Goal: Transaction & Acquisition: Purchase product/service

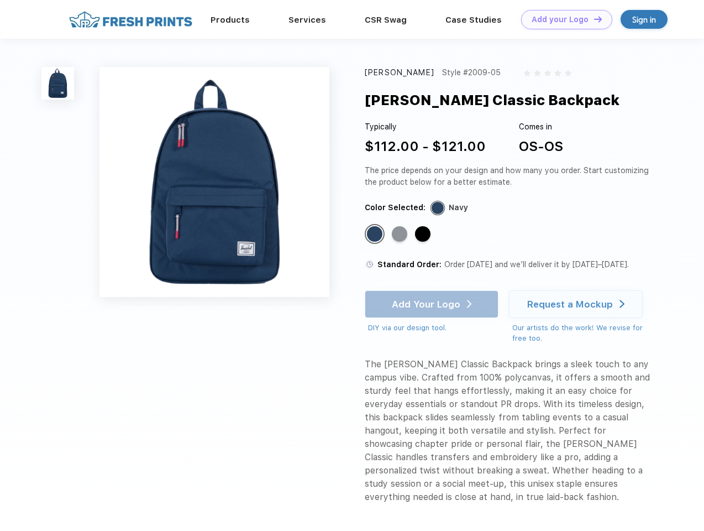
click at [563, 19] on link "Add your Logo Design Tool" at bounding box center [566, 19] width 91 height 19
click at [0, 0] on div "Design Tool" at bounding box center [0, 0] width 0 height 0
click at [593, 19] on link "Add your Logo Design Tool" at bounding box center [566, 19] width 91 height 19
click at [58, 83] on img at bounding box center [57, 83] width 33 height 33
click at [376, 234] on div "Standard Color" at bounding box center [374, 233] width 15 height 15
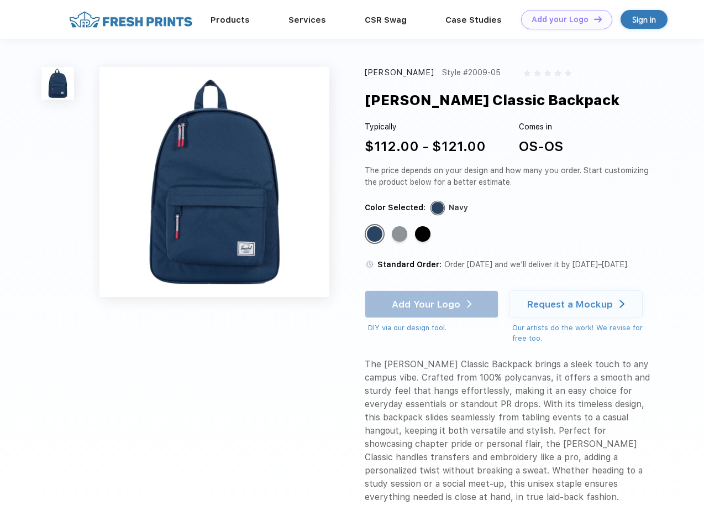
click at [401, 234] on div "Standard Color" at bounding box center [399, 233] width 15 height 15
click at [424, 234] on div "Standard Color" at bounding box center [422, 233] width 15 height 15
click at [433, 304] on div "Add Your Logo DIY via our design tool. Ah shoot! This product isn't up in our d…" at bounding box center [432, 311] width 134 height 43
click at [578, 304] on div "Request a Mockup" at bounding box center [570, 303] width 86 height 11
